Goal: Information Seeking & Learning: Learn about a topic

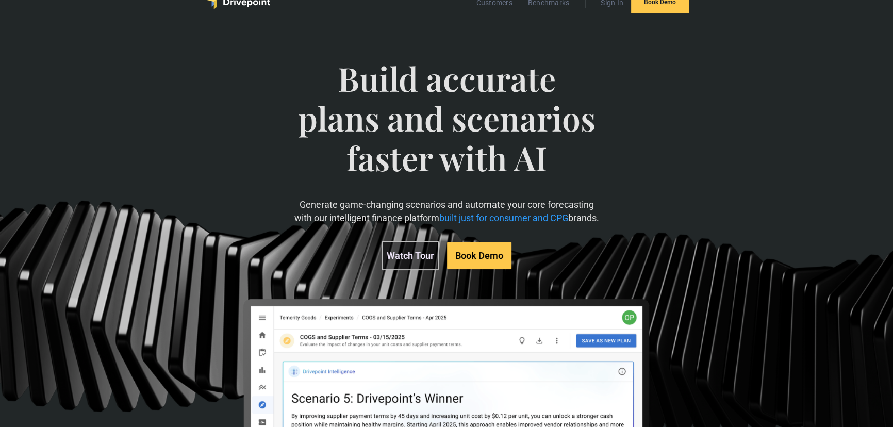
scroll to position [47, 0]
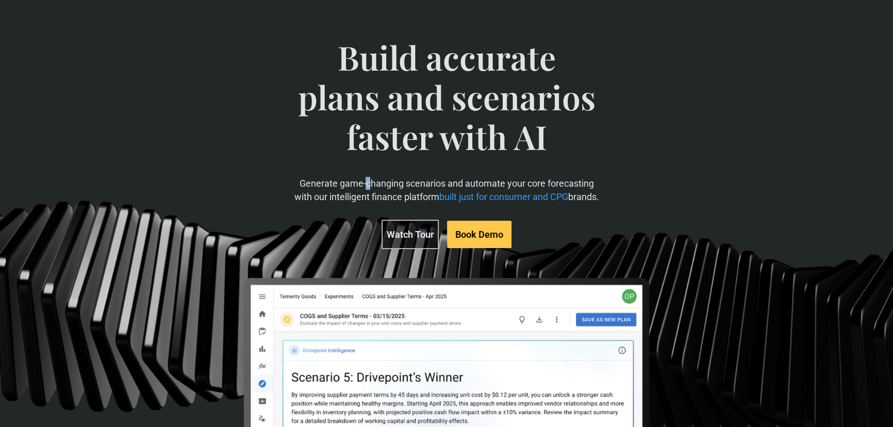
drag, startPoint x: 369, startPoint y: 180, endPoint x: 351, endPoint y: 180, distance: 17.5
click at [360, 180] on p "Generate game-changing scenarios and automate your core forecasting with our in…" at bounding box center [446, 190] width 307 height 26
click at [351, 180] on p "Generate game-changing scenarios and automate your core forecasting with our in…" at bounding box center [446, 190] width 307 height 26
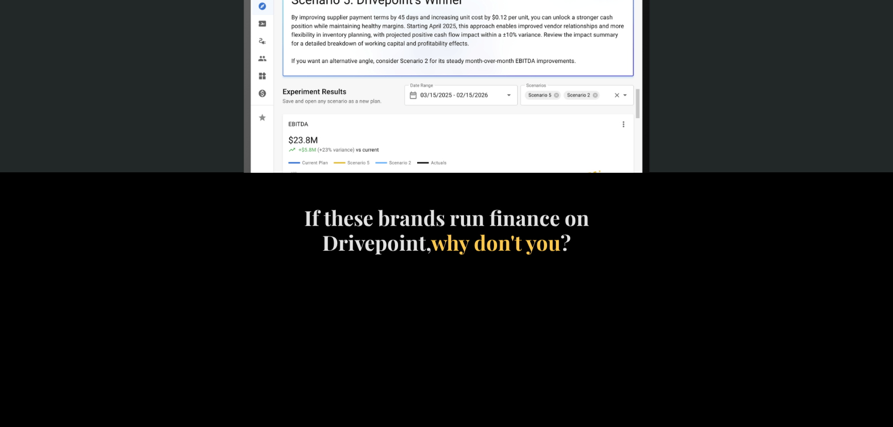
scroll to position [469, 0]
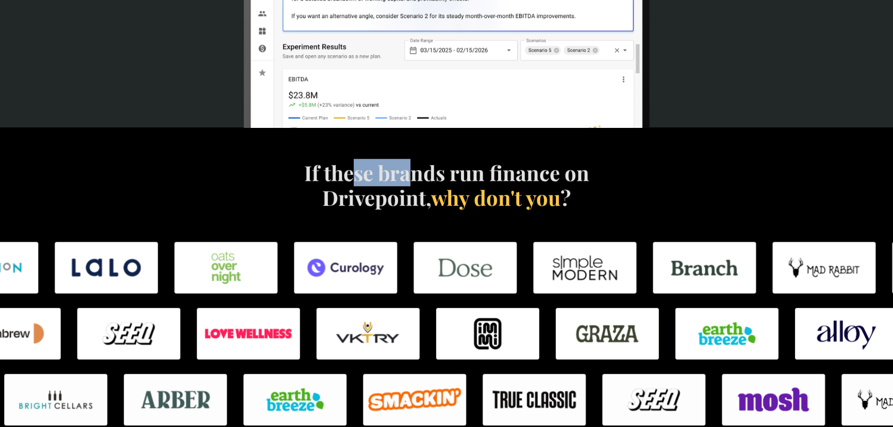
drag, startPoint x: 351, startPoint y: 180, endPoint x: 415, endPoint y: 179, distance: 63.9
click at [415, 179] on h4 "If these brands run finance on Drivepoint, why don't you ?" at bounding box center [447, 185] width 296 height 50
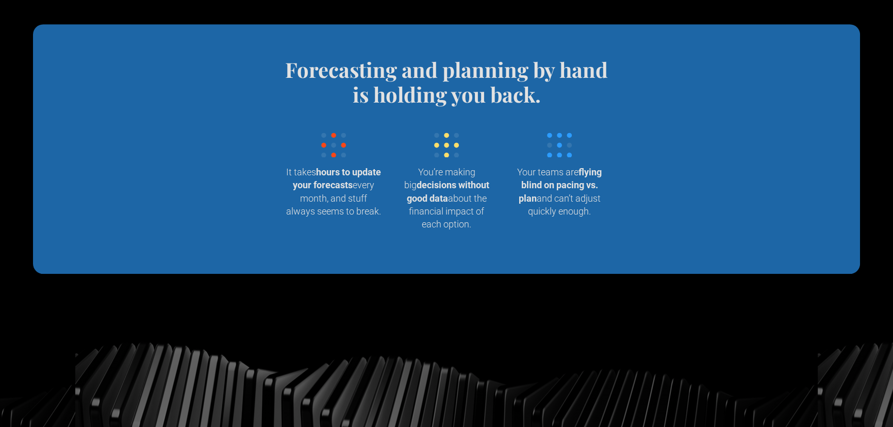
scroll to position [1031, 0]
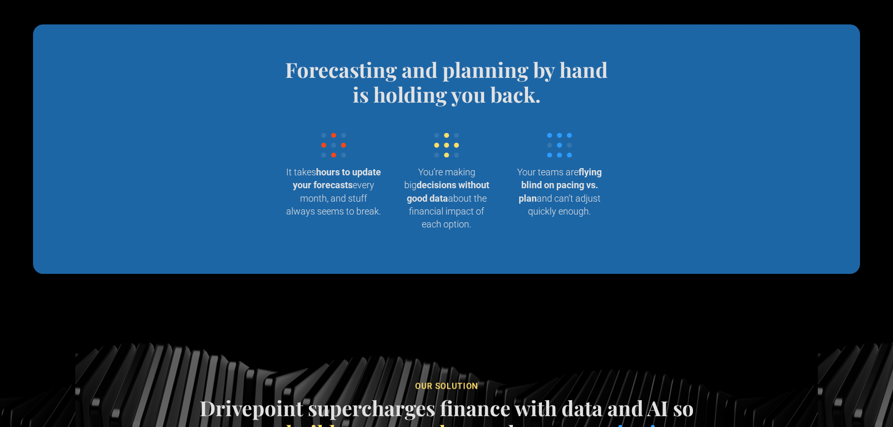
click at [415, 179] on p "You’re making big decisions without good data about the financial impact of eac…" at bounding box center [446, 198] width 96 height 65
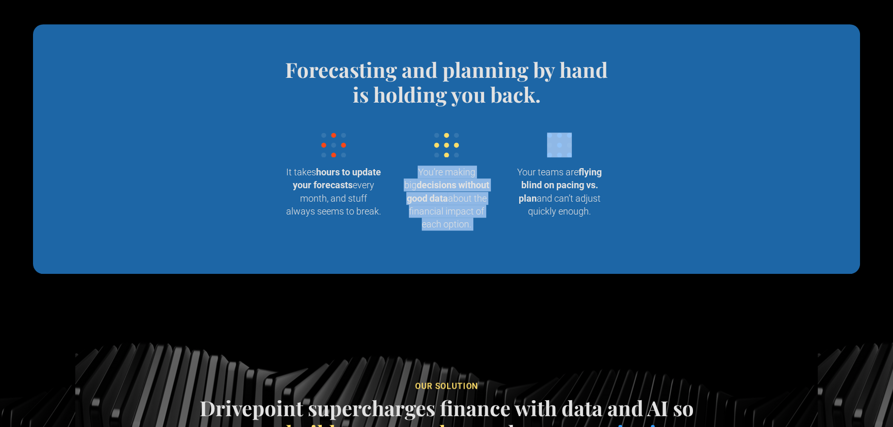
click at [415, 179] on p "You’re making big decisions without good data about the financial impact of eac…" at bounding box center [446, 198] width 96 height 65
click at [434, 179] on p "You’re making big decisions without good data about the financial impact of eac…" at bounding box center [446, 198] width 96 height 65
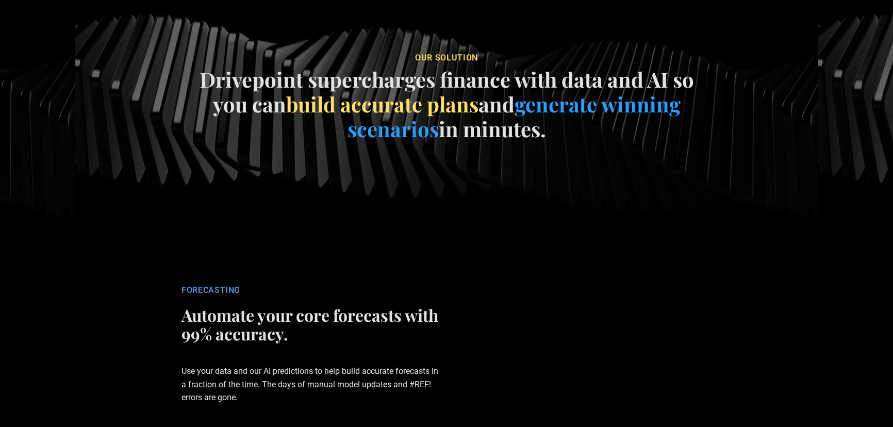
click at [434, 179] on section "our soluTION Drivepoint supercharges finance with data and AI so you can build …" at bounding box center [446, 99] width 893 height 309
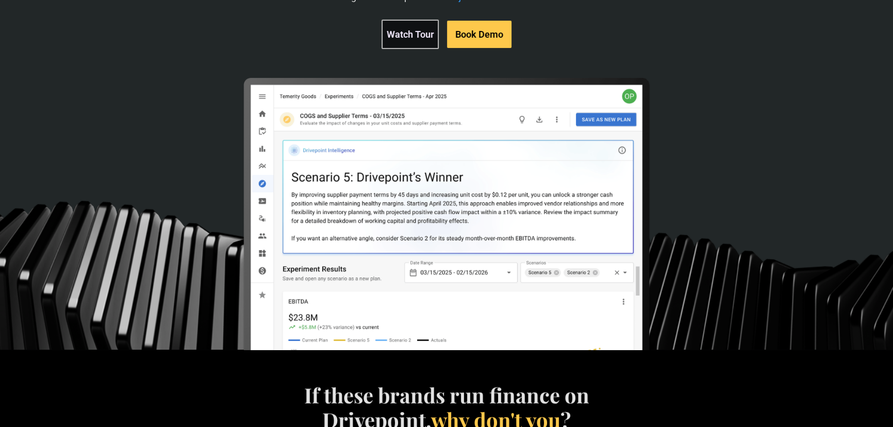
scroll to position [0, 0]
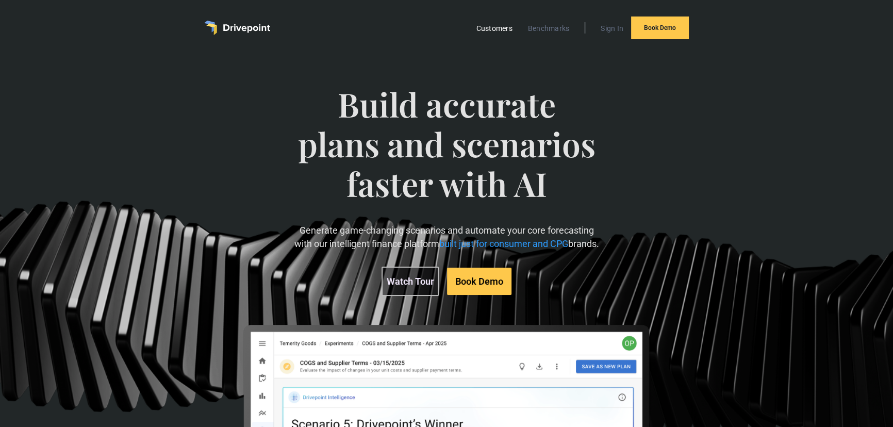
click at [488, 25] on link "Customers" at bounding box center [494, 28] width 46 height 13
